Goal: Transaction & Acquisition: Download file/media

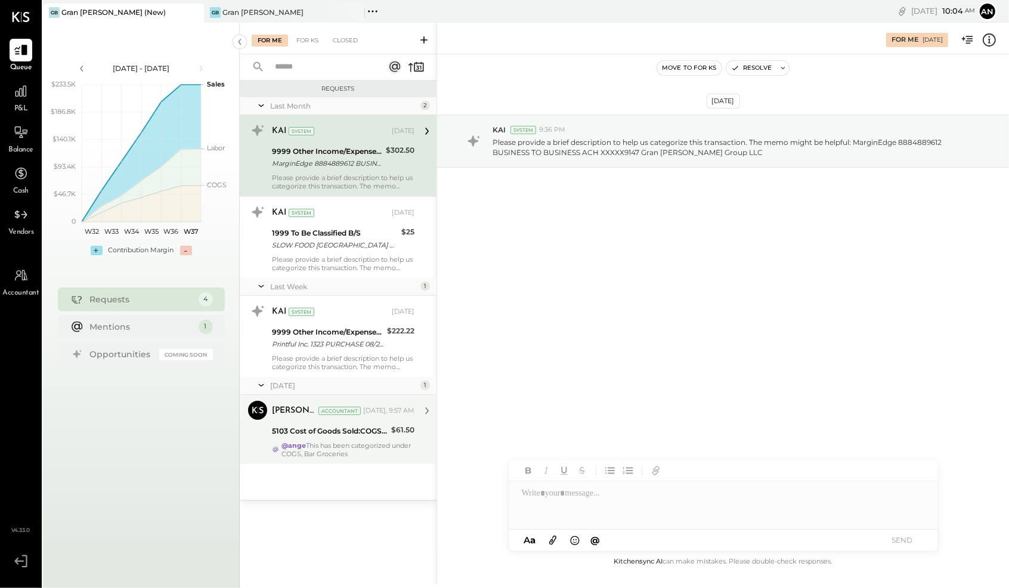
click at [387, 446] on div "@ange This has been categorized under COGS, Bar Groceries" at bounding box center [348, 449] width 133 height 17
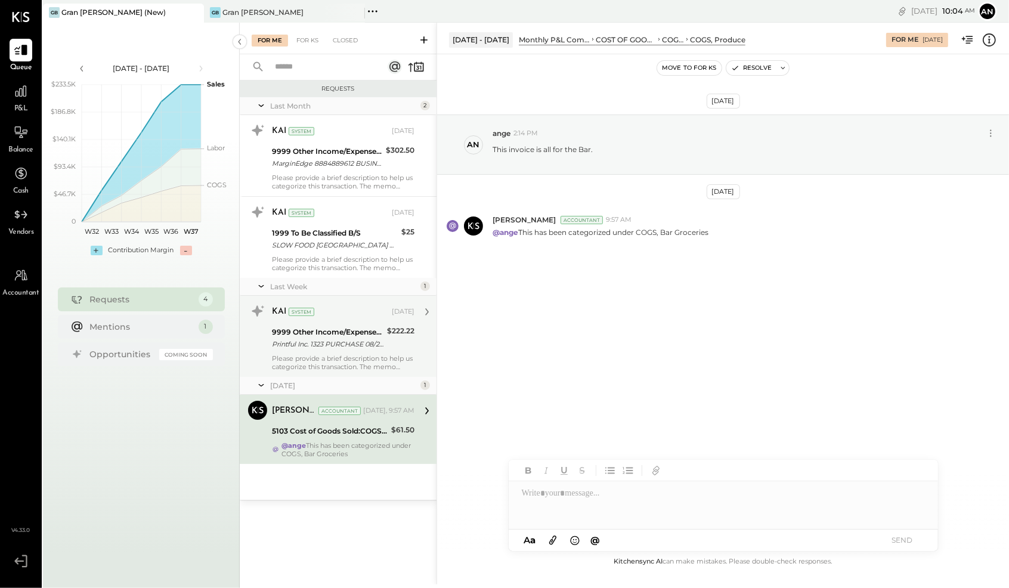
click at [340, 360] on div "Please provide a brief description to help us categorize this transaction. The …" at bounding box center [343, 362] width 143 height 17
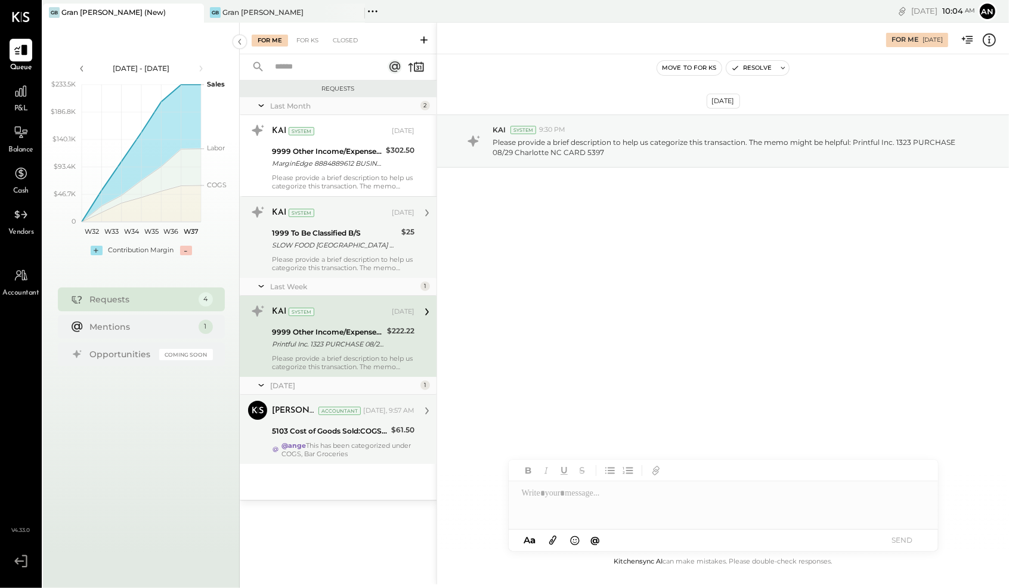
click at [333, 249] on div "SLOW FOOD [GEOGRAPHIC_DATA] PURCHASE 08/26 [GEOGRAPHIC_DATA]O NY CARD 5397" at bounding box center [335, 245] width 126 height 12
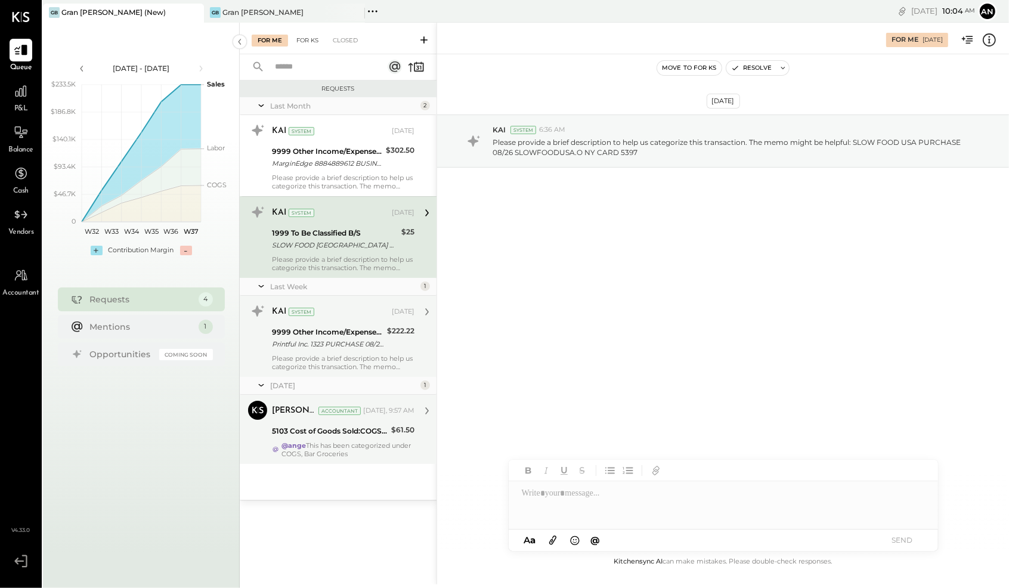
click at [308, 40] on div "For KS" at bounding box center [308, 41] width 34 height 12
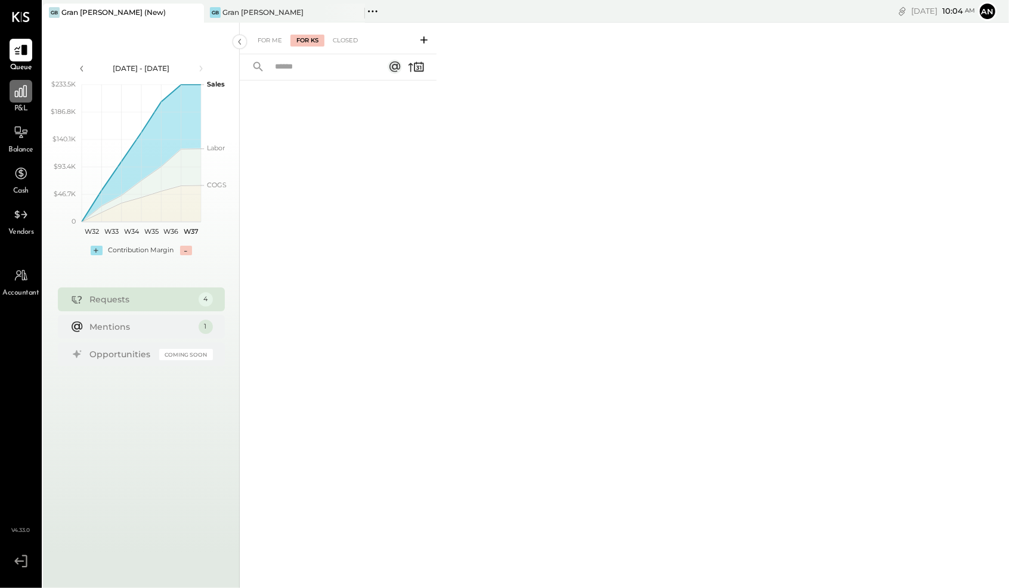
click at [17, 89] on icon at bounding box center [21, 92] width 16 height 16
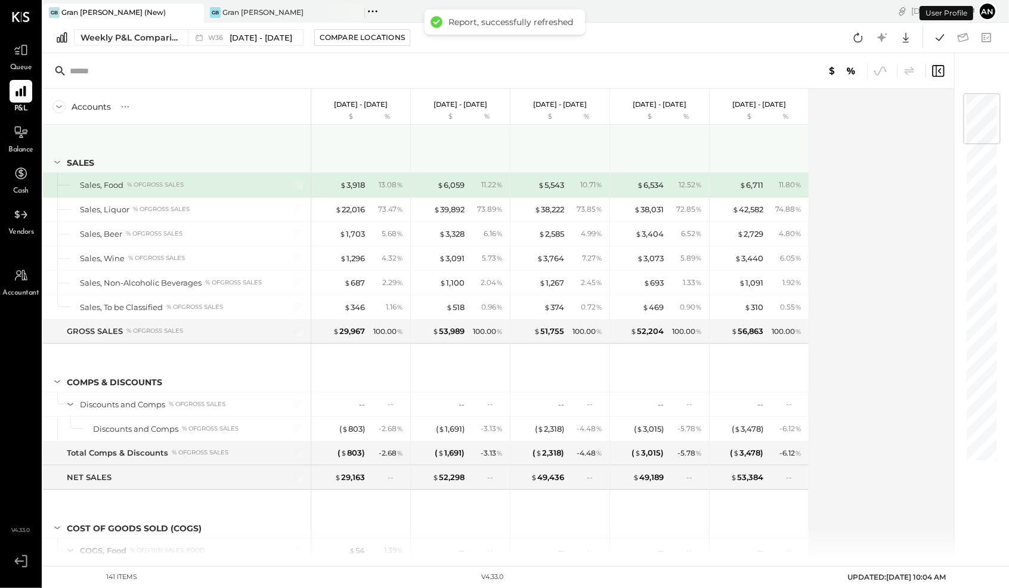
scroll to position [3, 0]
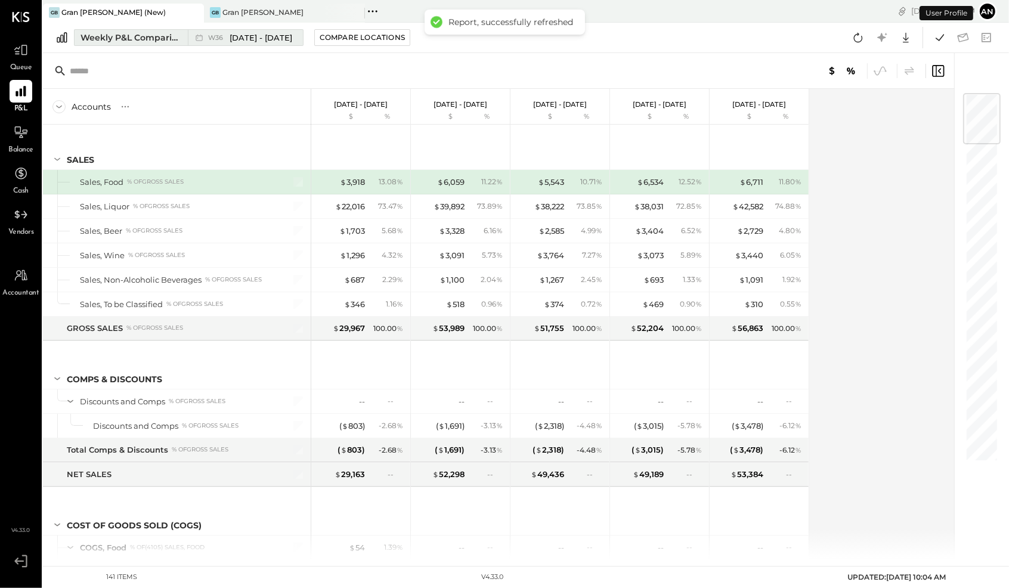
click at [125, 34] on div "Weekly P&L Comparison" at bounding box center [131, 38] width 100 height 12
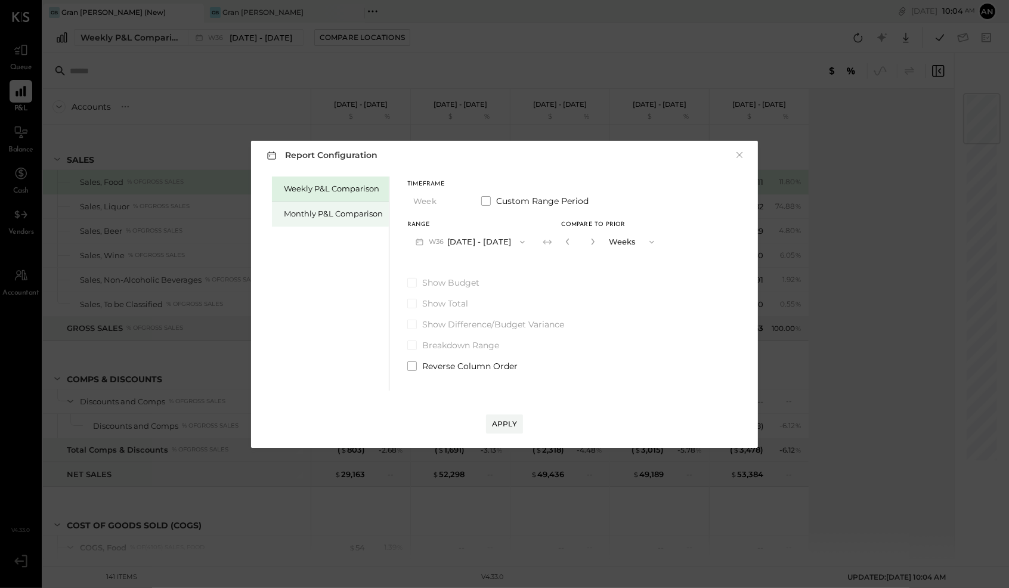
click at [335, 208] on div "Monthly P&L Comparison" at bounding box center [333, 213] width 99 height 11
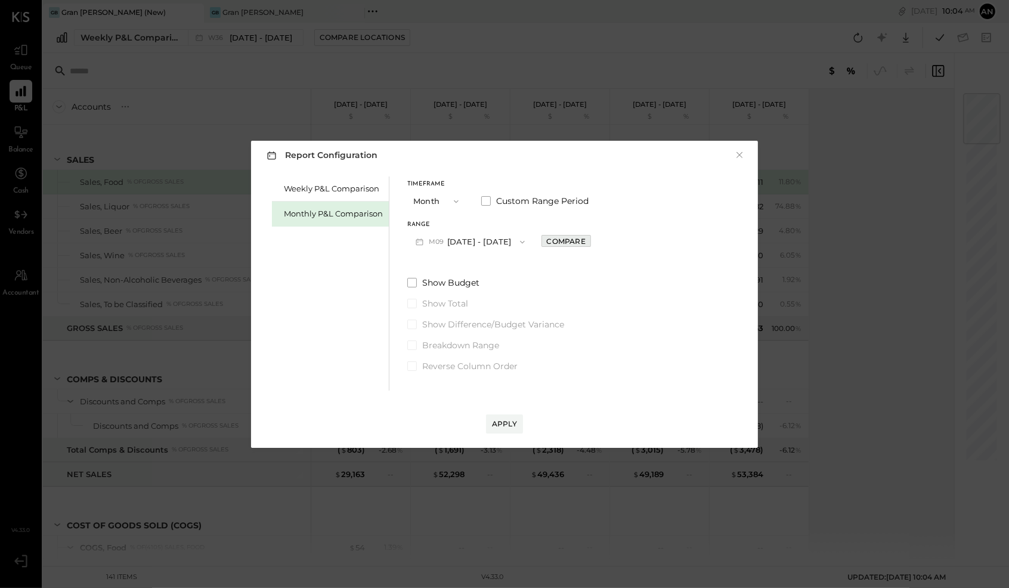
click at [571, 240] on div "Compare" at bounding box center [566, 241] width 39 height 10
click at [591, 242] on icon "button" at bounding box center [592, 242] width 3 height 7
type input "*"
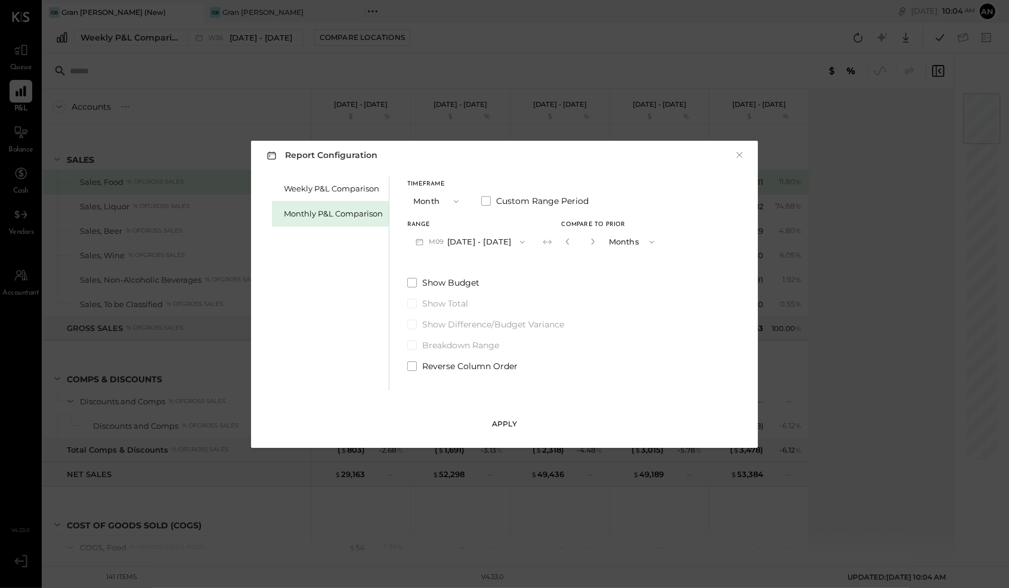
click at [496, 417] on button "Apply" at bounding box center [504, 424] width 37 height 19
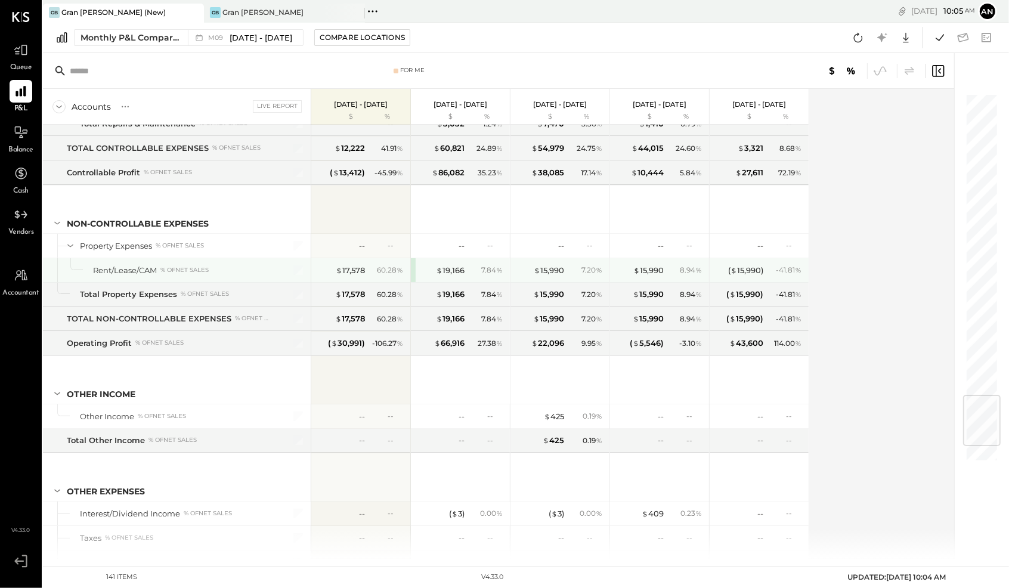
scroll to position [2688, 0]
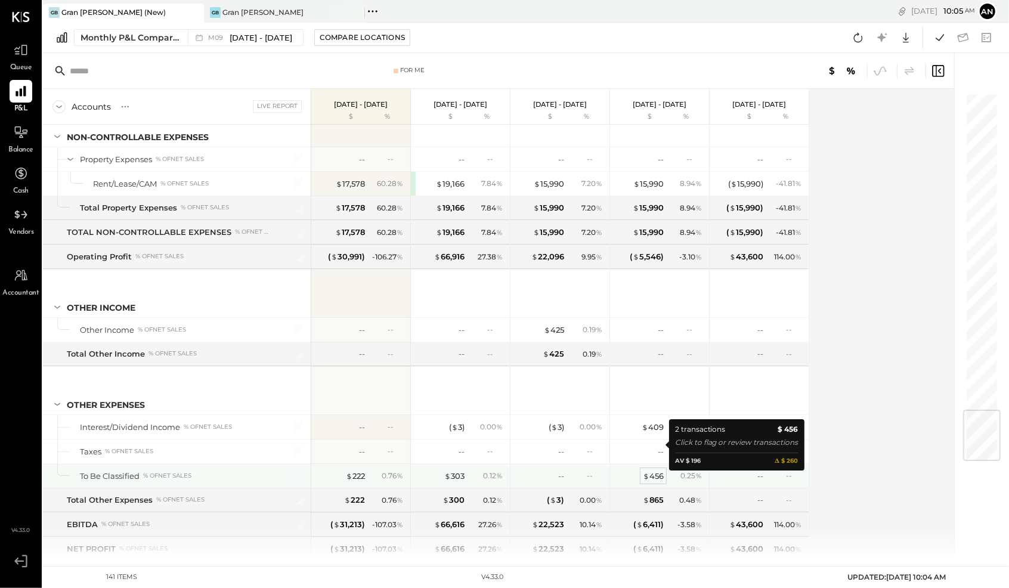
click at [657, 471] on div "$ 456" at bounding box center [653, 476] width 21 height 11
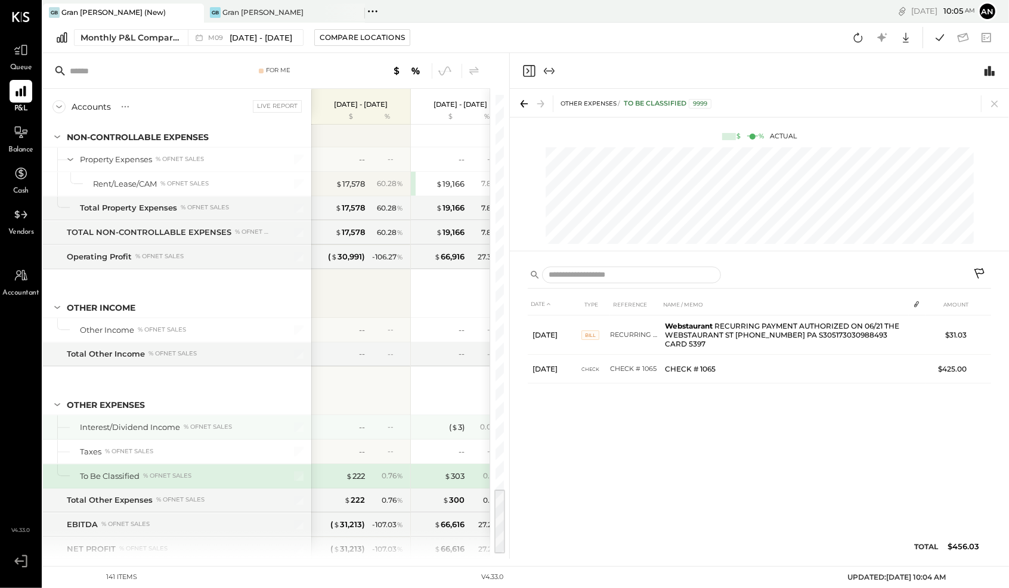
click at [368, 415] on div "-- --" at bounding box center [361, 427] width 89 height 24
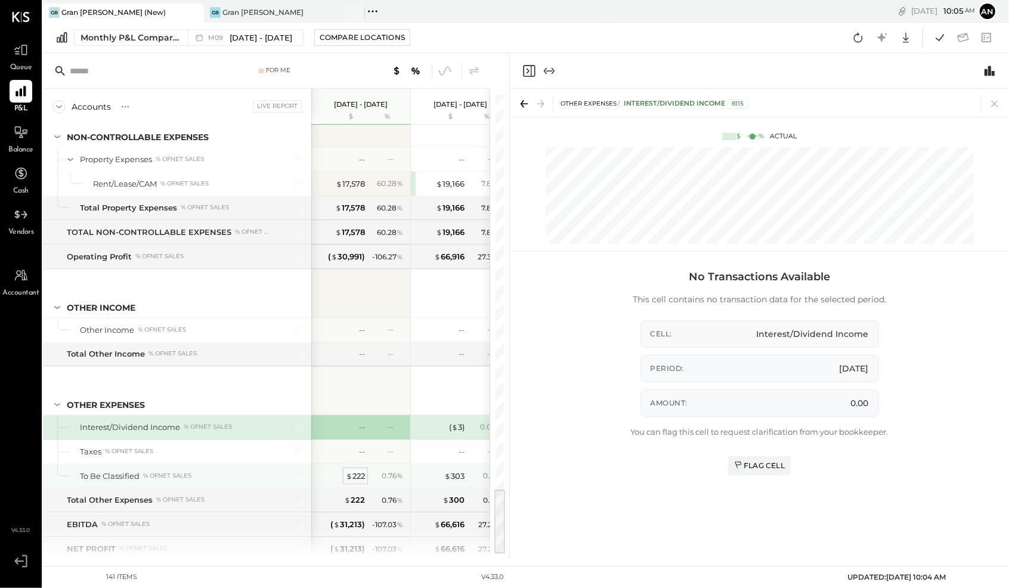
click at [351, 471] on div "$ 222" at bounding box center [355, 476] width 19 height 11
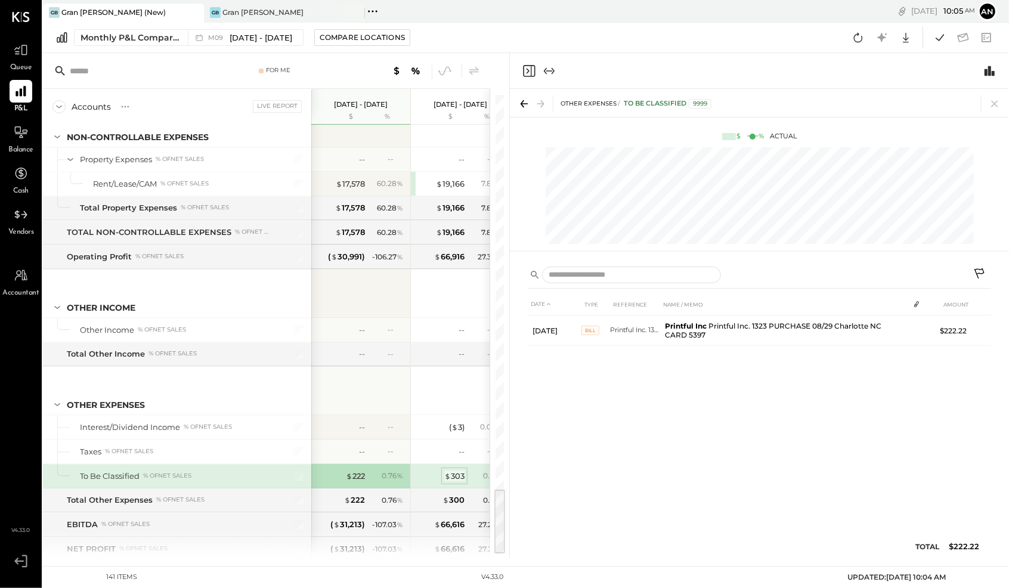
click at [459, 471] on div "$ 303" at bounding box center [454, 476] width 20 height 11
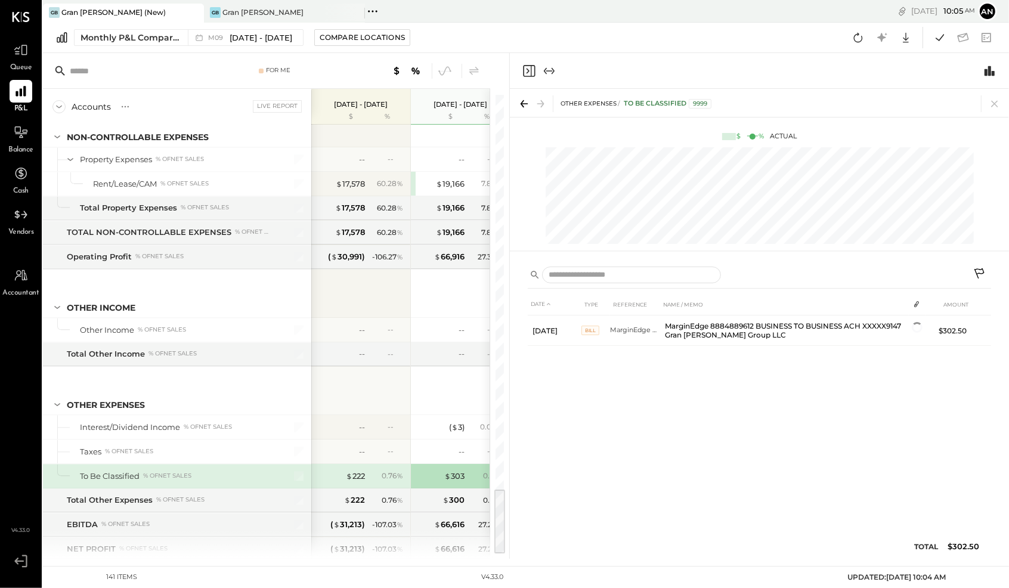
click at [530, 70] on icon "Close panel" at bounding box center [529, 71] width 14 height 14
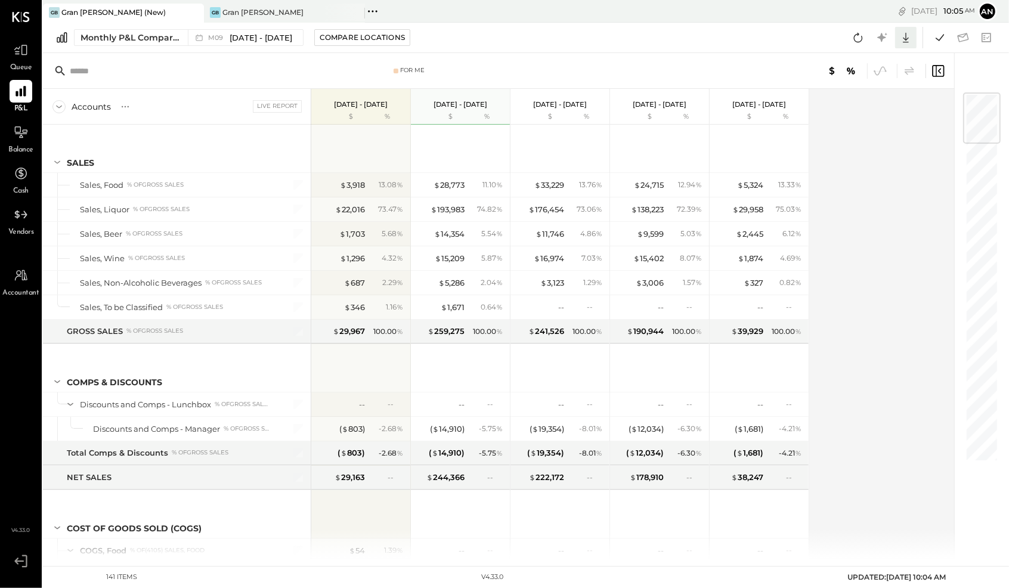
click at [908, 39] on icon at bounding box center [906, 38] width 16 height 16
click at [868, 54] on link "CSV" at bounding box center [868, 57] width 95 height 25
click at [877, 138] on div "Accounts S % GL Live Report [DATE] - [DATE] $ % [DATE] - [DATE] $ % [DATE] - [D…" at bounding box center [499, 324] width 913 height 470
click at [910, 38] on icon at bounding box center [906, 38] width 16 height 16
click at [853, 104] on div "Excel" at bounding box center [868, 107] width 95 height 25
